Goal: Information Seeking & Learning: Understand process/instructions

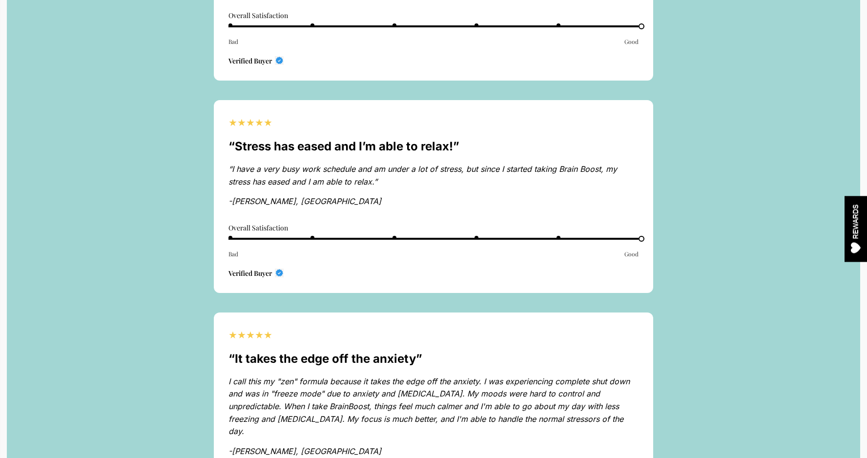
scroll to position [5346, 0]
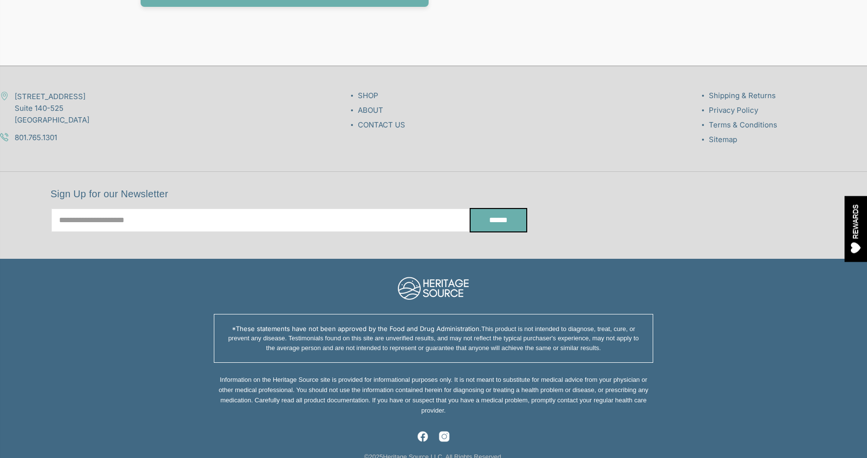
click at [734, 91] on link "Shipping & Returns" at bounding box center [742, 95] width 67 height 9
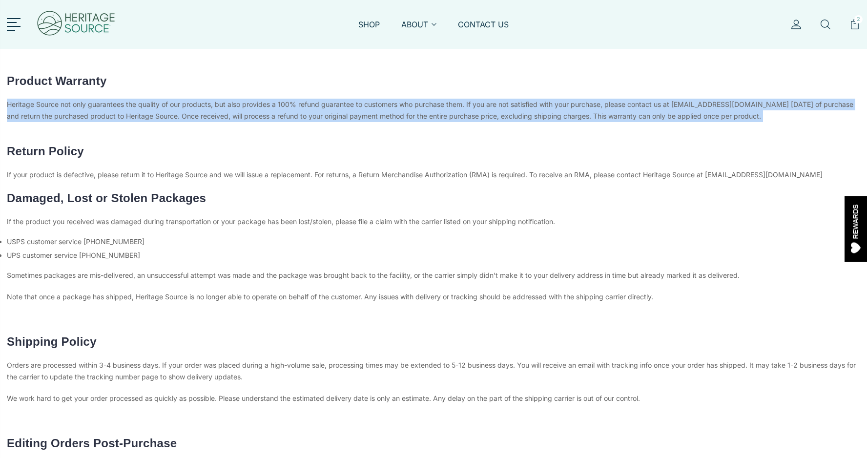
drag, startPoint x: 7, startPoint y: 103, endPoint x: 7, endPoint y: 124, distance: 20.5
click at [7, 124] on p "Heritage Source not only guarantees the quality of our products, but also provi…" at bounding box center [433, 116] width 853 height 35
copy span "Heritage Source not only guarantees the quality of our products, but also provi…"
